Goal: Information Seeking & Learning: Learn about a topic

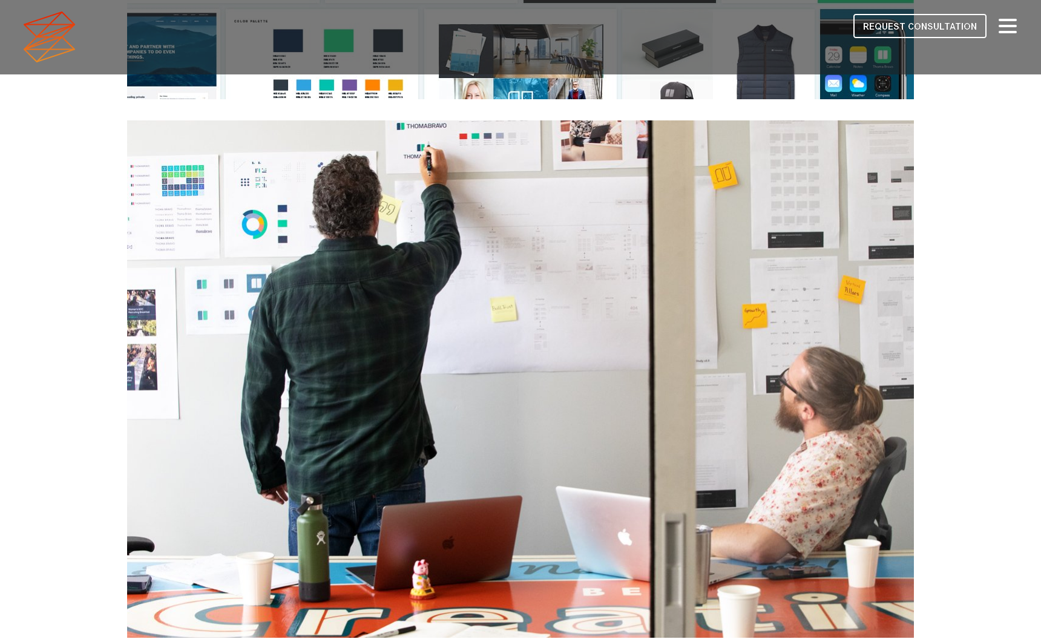
scroll to position [2832, 0]
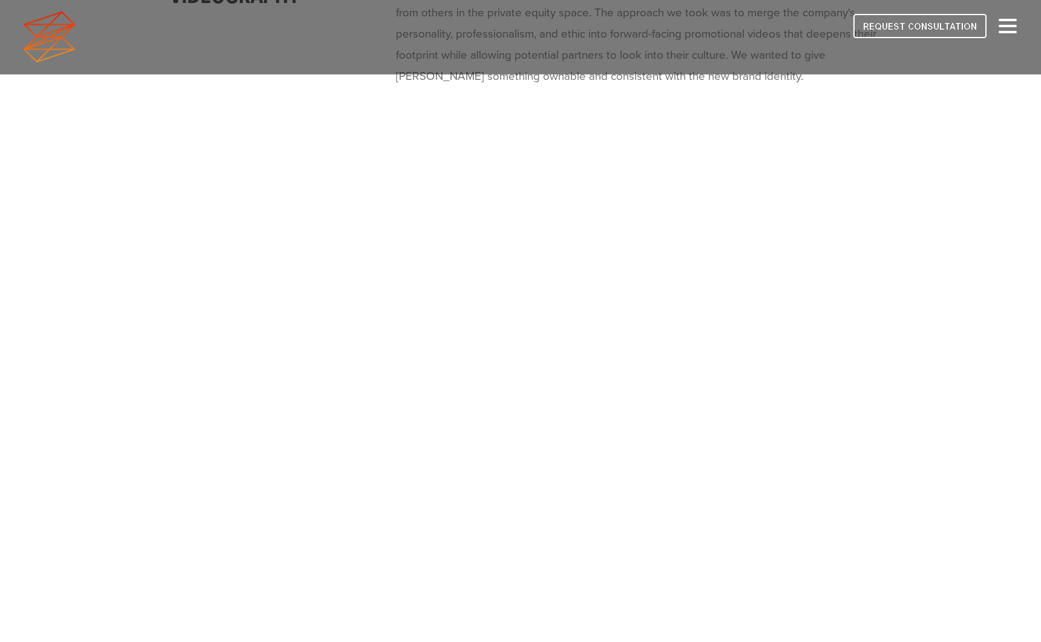
scroll to position [9666, 0]
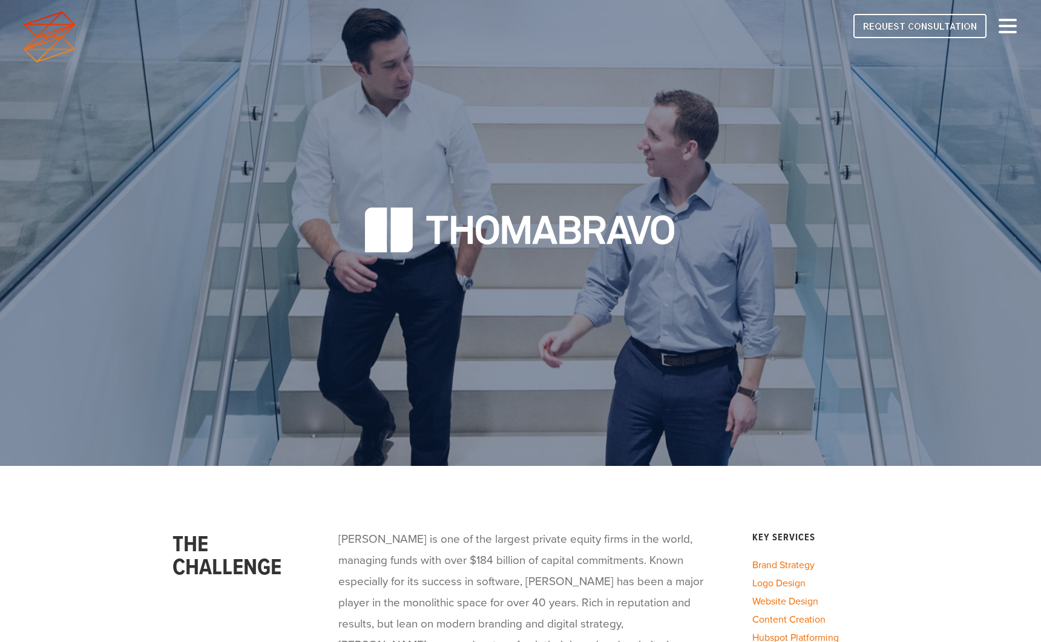
click at [379, 110] on div at bounding box center [520, 233] width 744 height 466
